Goal: Task Accomplishment & Management: Use online tool/utility

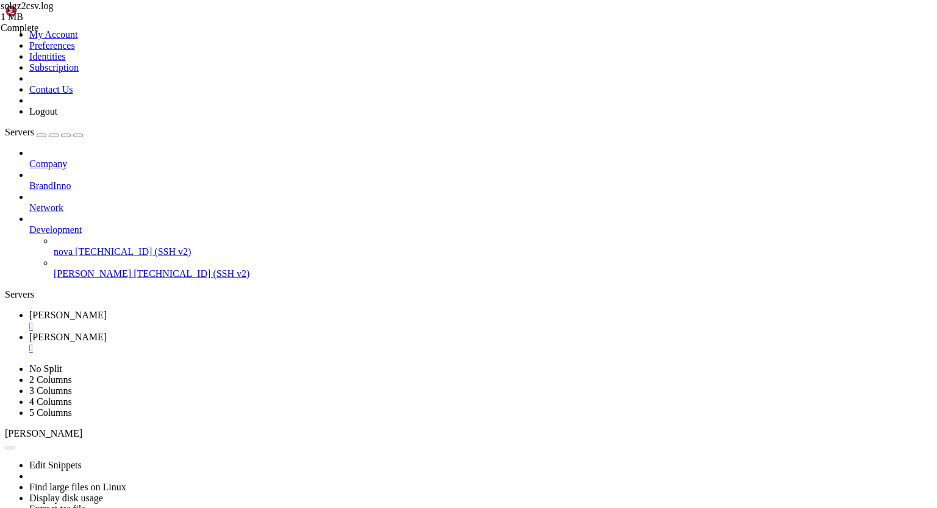
click at [259, 343] on div "" at bounding box center [480, 348] width 903 height 11
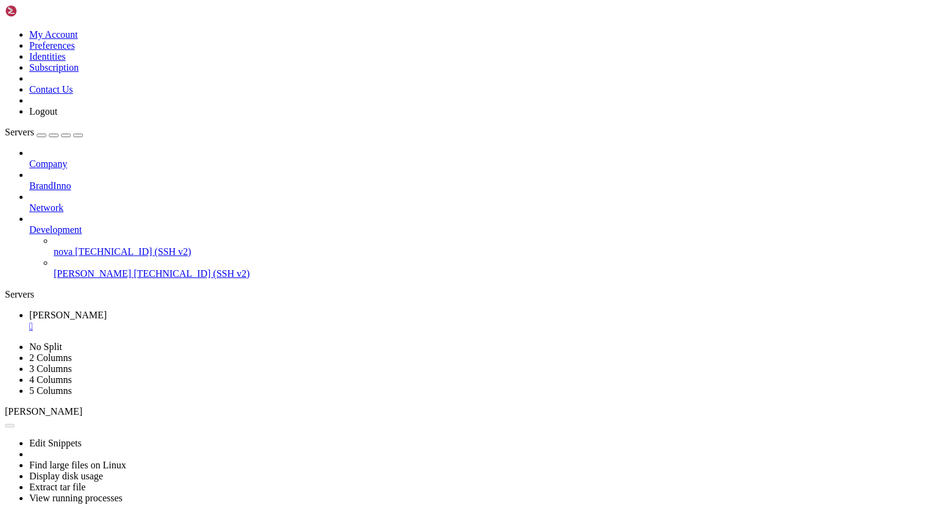
click at [201, 321] on div "" at bounding box center [480, 326] width 903 height 11
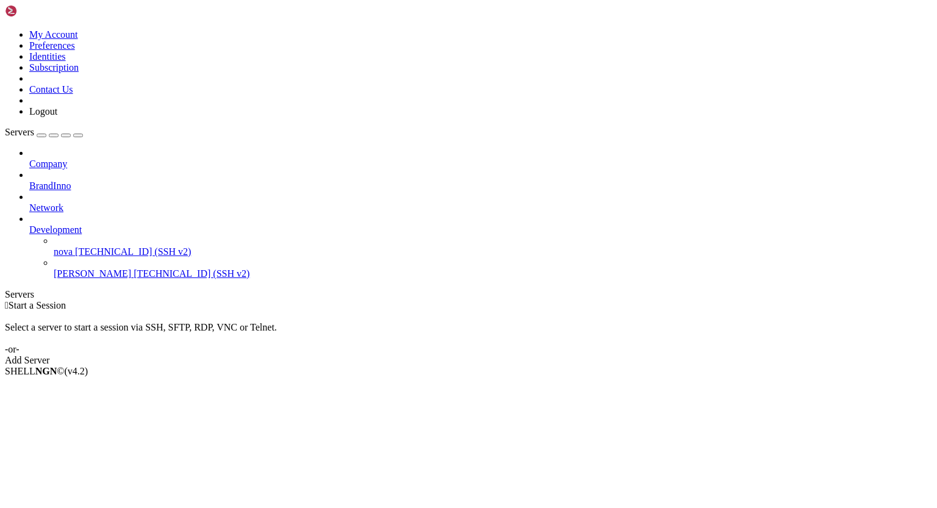
click at [134, 268] on span "[TECHNICAL_ID] (SSH v2)" at bounding box center [192, 273] width 116 height 10
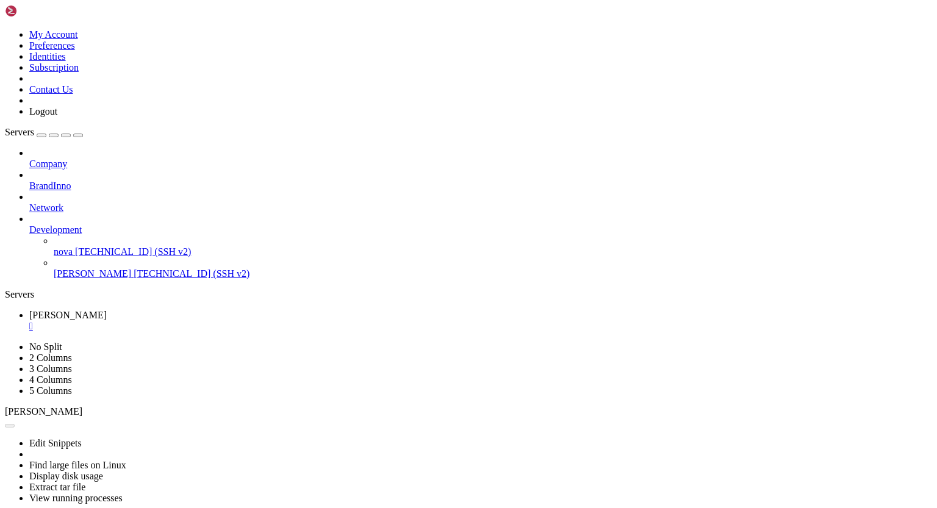
scroll to position [0, 0]
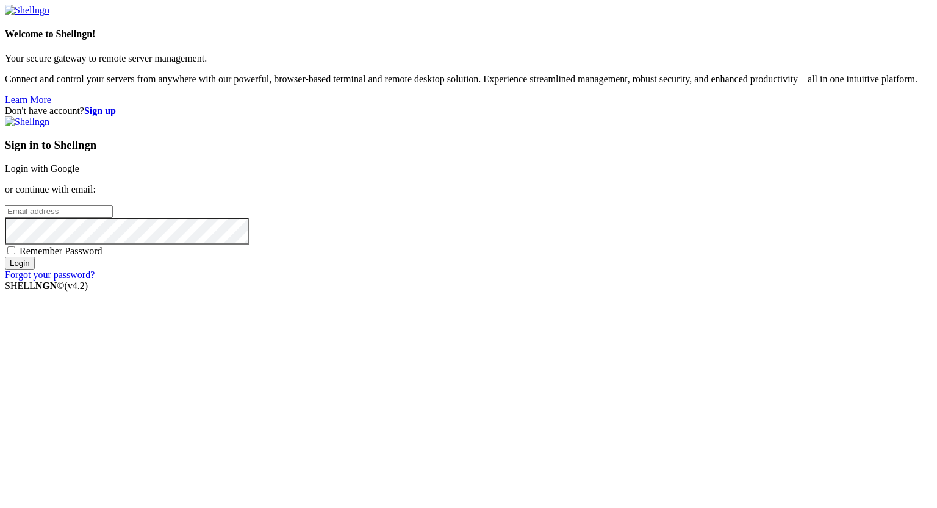
type input "[PERSON_NAME][EMAIL_ADDRESS][DOMAIN_NAME]"
click at [35, 270] on input "Login" at bounding box center [20, 263] width 30 height 13
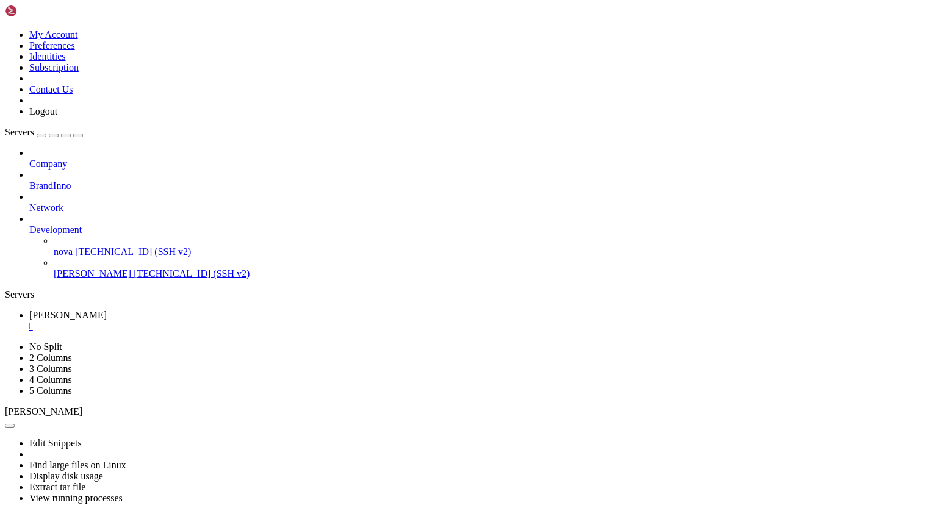
scroll to position [5, 1]
drag, startPoint x: 10, startPoint y: 534, endPoint x: 99, endPoint y: 745, distance: 229.3
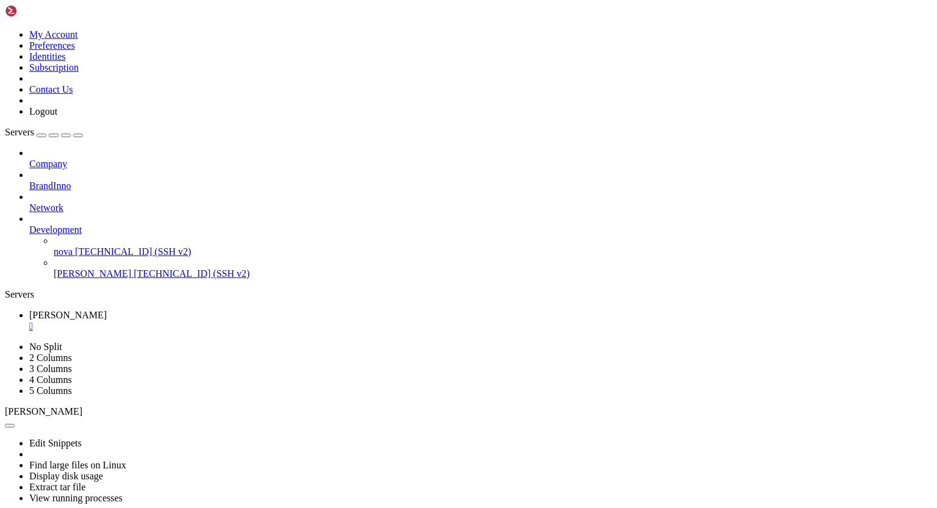
scroll to position [674, 0]
